Goal: Information Seeking & Learning: Learn about a topic

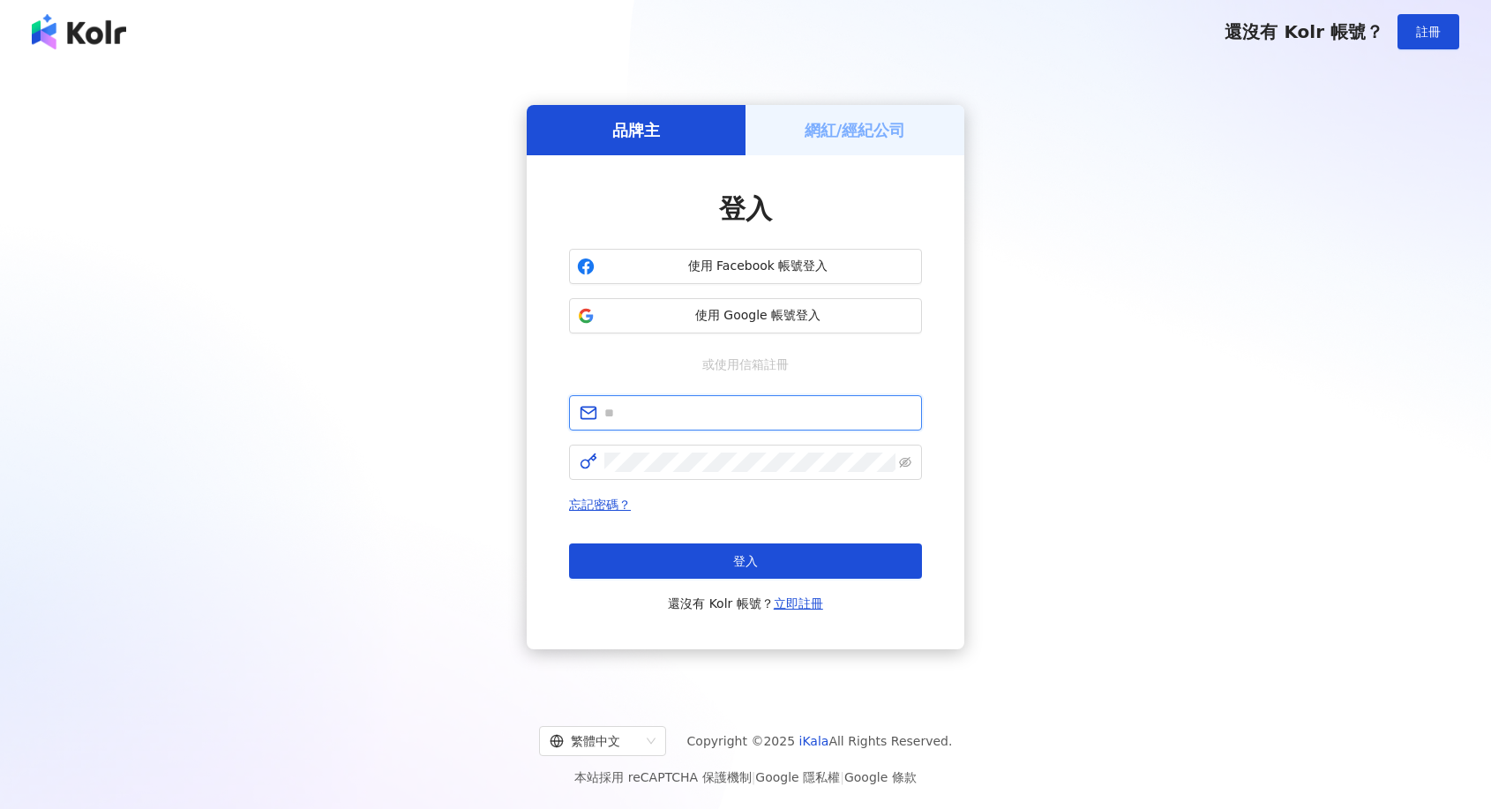
type input "**********"
click at [714, 552] on button "登入" at bounding box center [745, 560] width 353 height 35
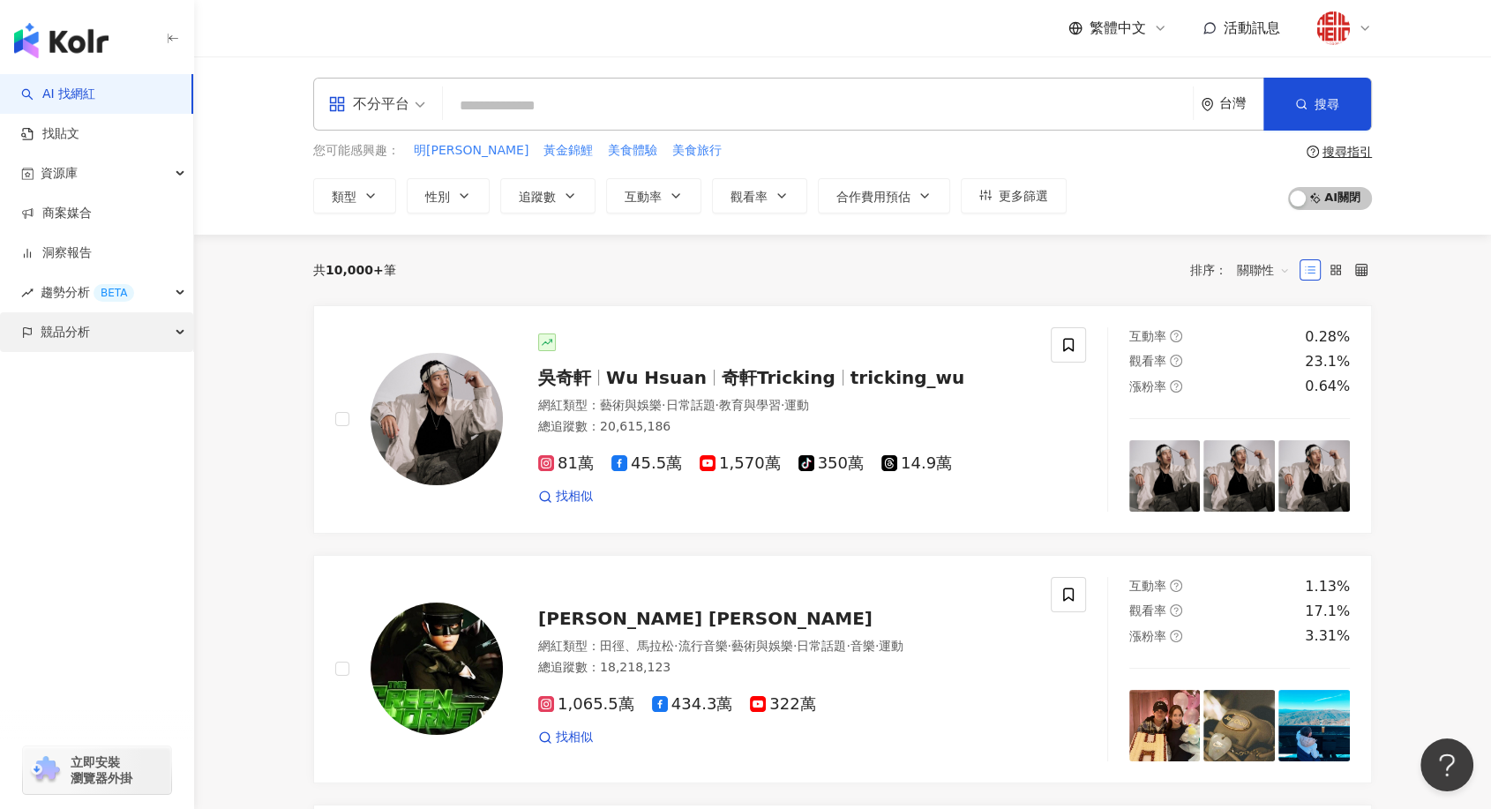
click at [78, 322] on span "競品分析" at bounding box center [65, 332] width 49 height 40
click at [106, 381] on link "品牌帳號分析" at bounding box center [79, 372] width 74 height 18
